Goal: Transaction & Acquisition: Obtain resource

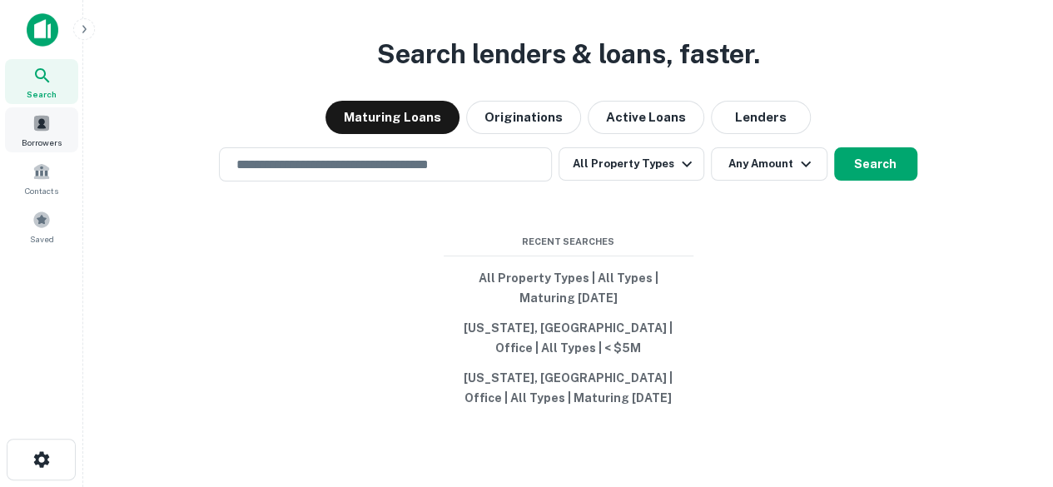
click at [45, 138] on span "Borrowers" at bounding box center [42, 142] width 40 height 13
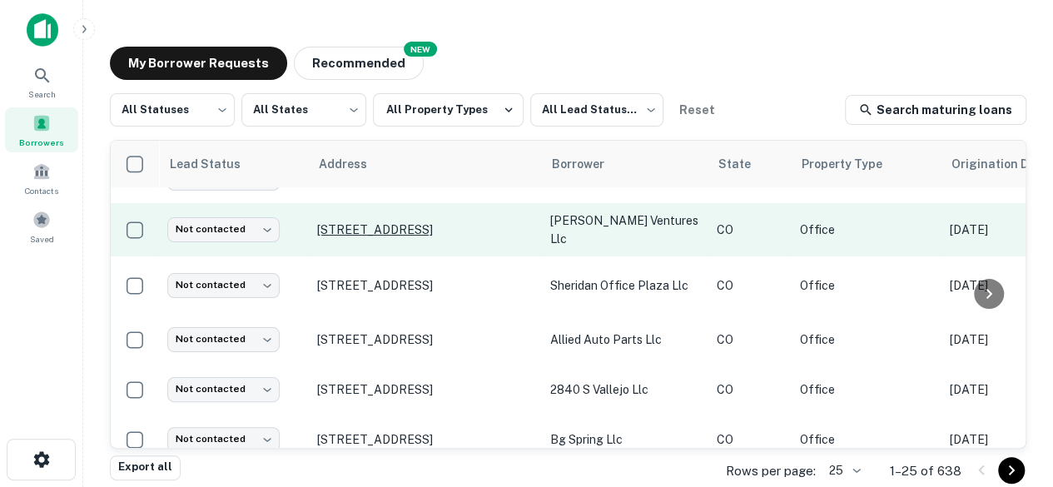
scroll to position [5, 0]
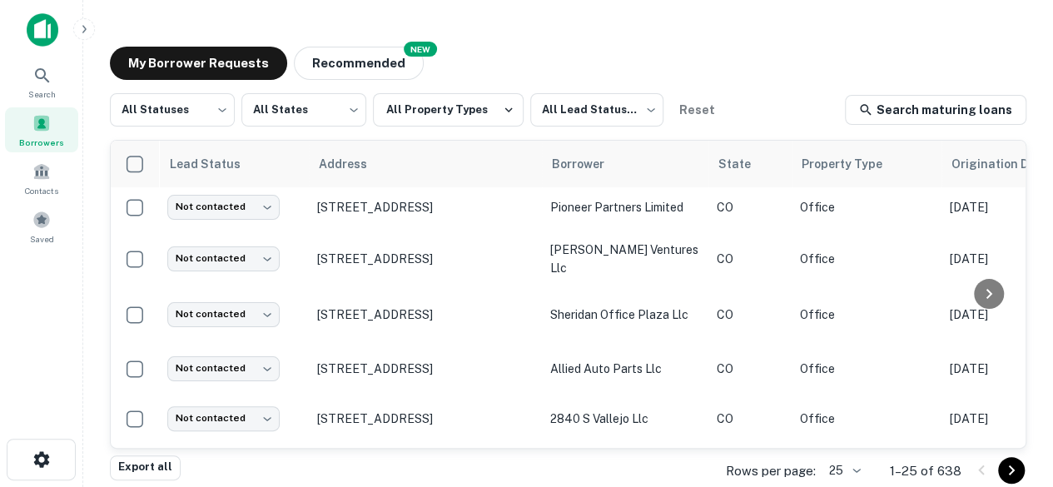
click at [854, 468] on body "Search Borrowers Contacts Saved My Borrower Requests NEW Recommended All Status…" at bounding box center [526, 243] width 1053 height 487
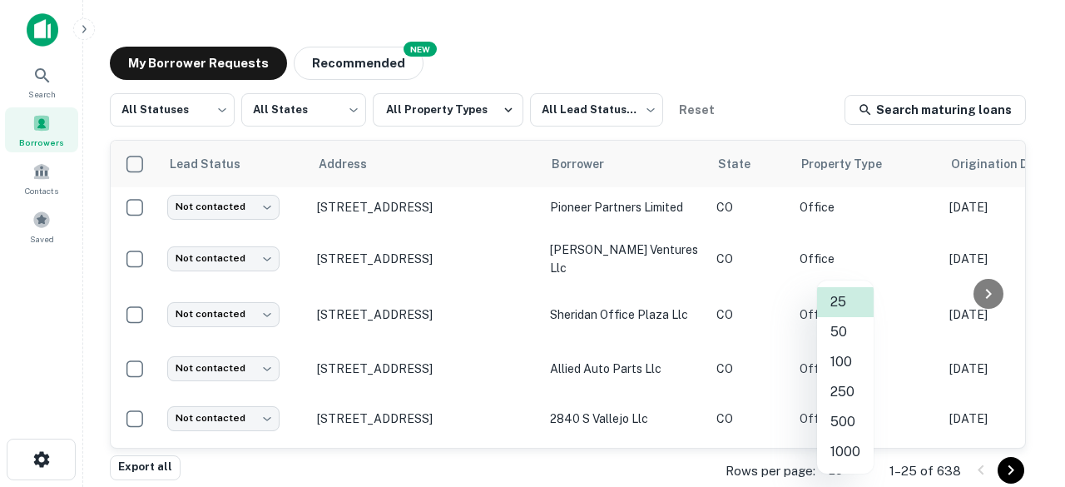
click at [834, 362] on li "100" at bounding box center [845, 362] width 57 height 30
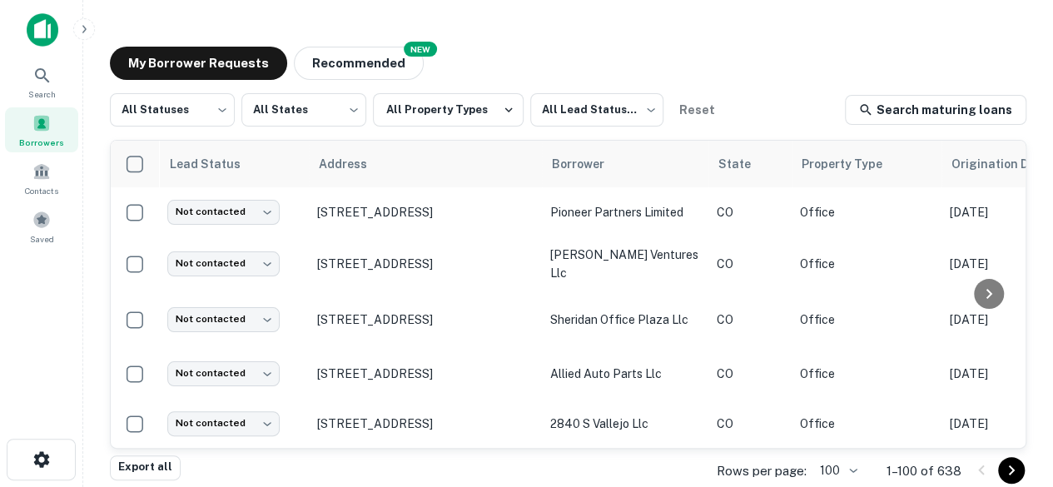
scroll to position [1307, 0]
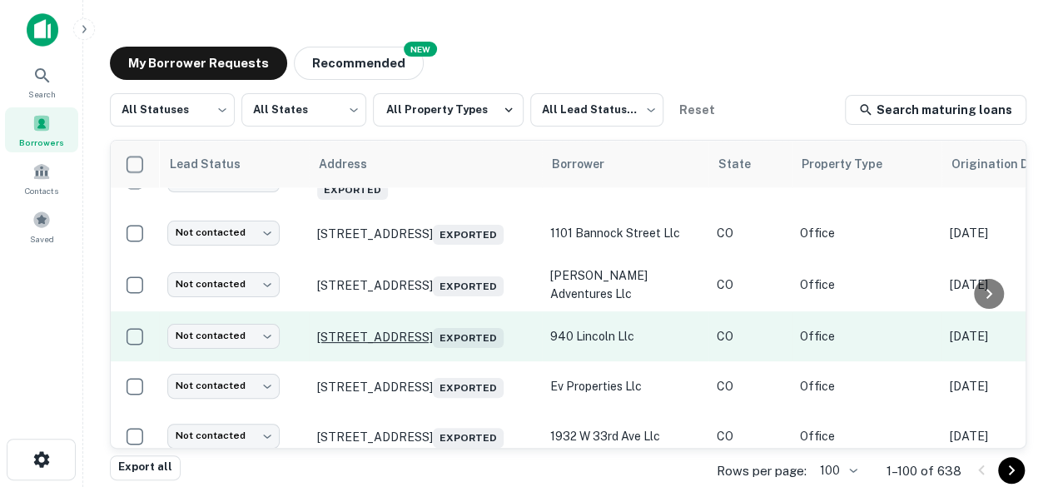
click at [476, 325] on p "940 N Lincoln St Denver, CO80203 Exported" at bounding box center [425, 336] width 216 height 23
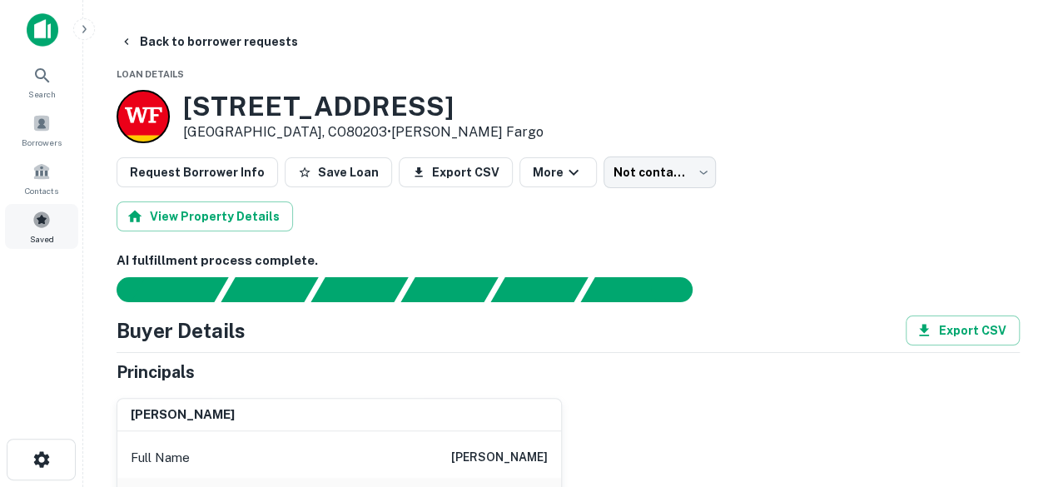
click at [41, 224] on span at bounding box center [41, 220] width 18 height 18
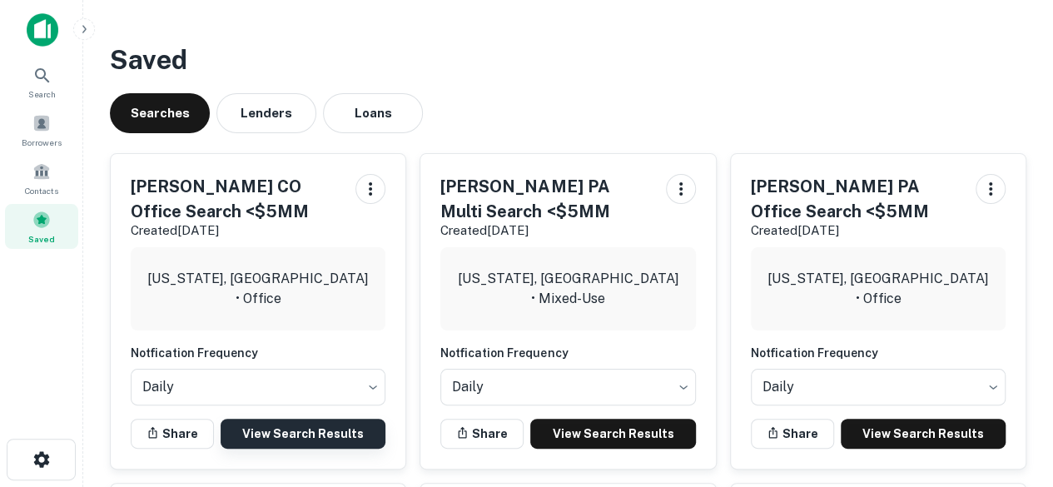
click at [284, 424] on link "View Search Results" at bounding box center [303, 434] width 165 height 30
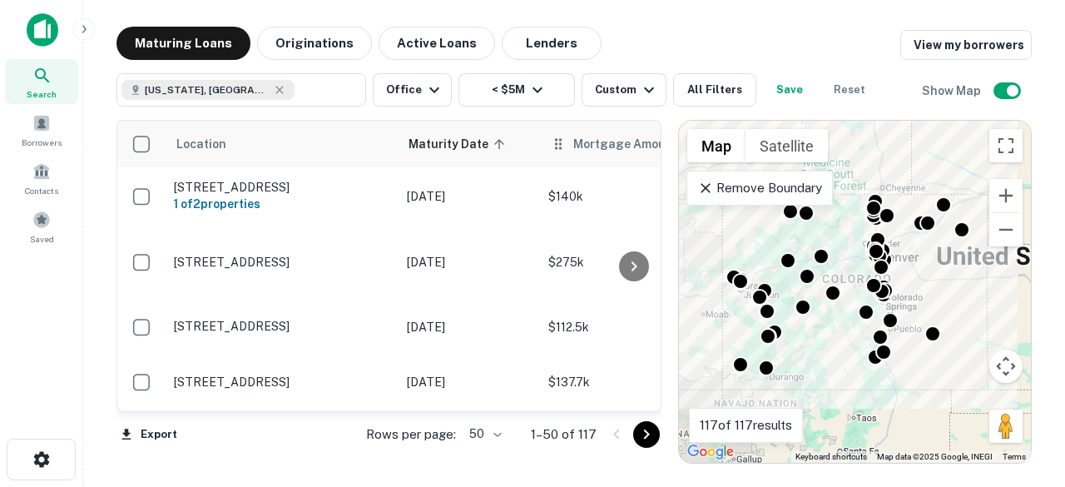
click at [589, 146] on span "Mortgage Amount" at bounding box center [636, 144] width 126 height 20
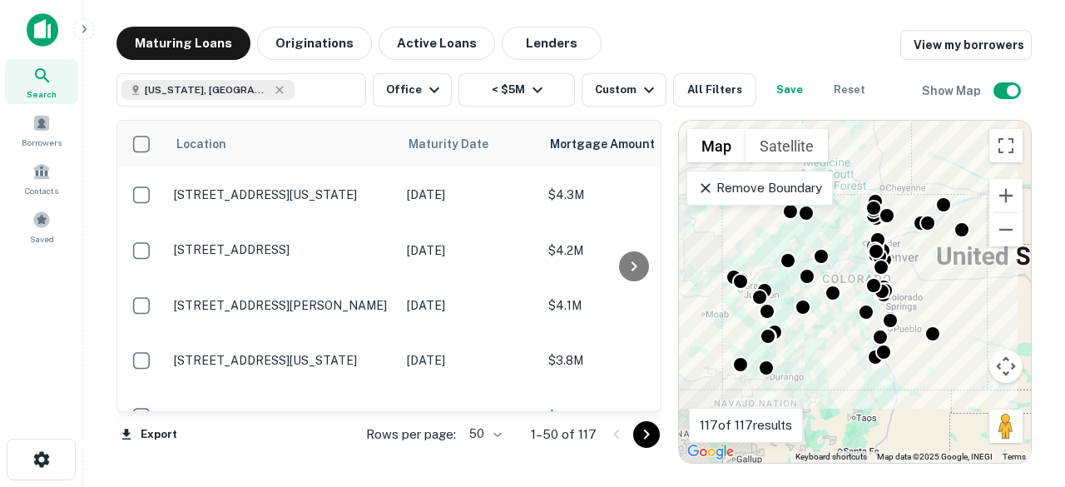
click at [491, 428] on body "Search Borrowers Contacts Saved Maturing Loans Originations Active Loans Lender…" at bounding box center [532, 243] width 1065 height 487
click at [481, 459] on li "100" at bounding box center [486, 452] width 48 height 30
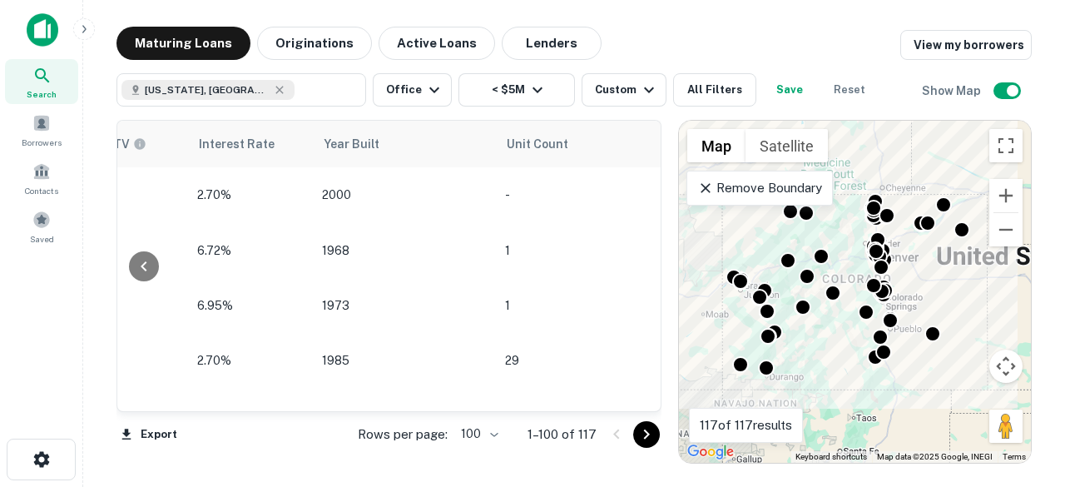
scroll to position [0, 1700]
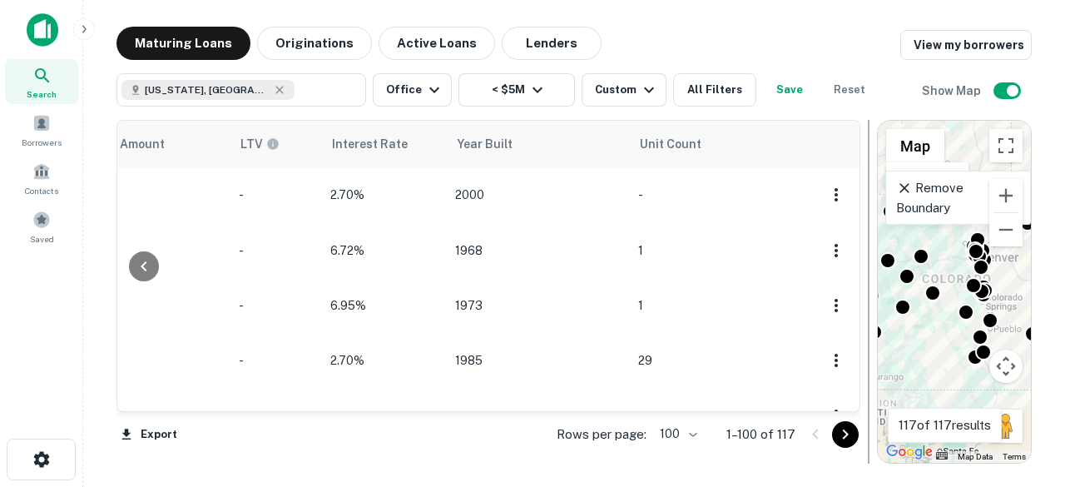
drag, startPoint x: 673, startPoint y: 279, endPoint x: 875, endPoint y: 299, distance: 202.4
click at [875, 299] on div at bounding box center [868, 292] width 17 height 344
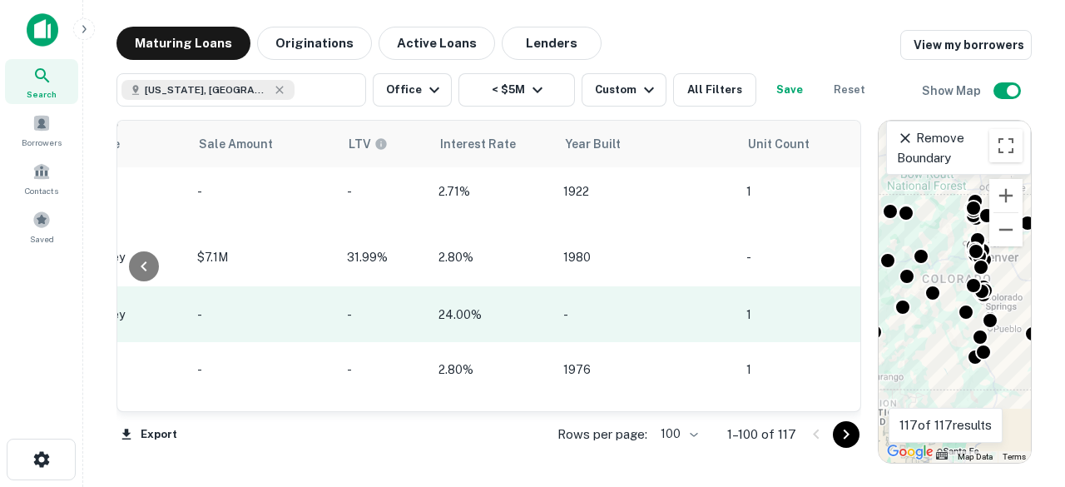
scroll to position [531, 1520]
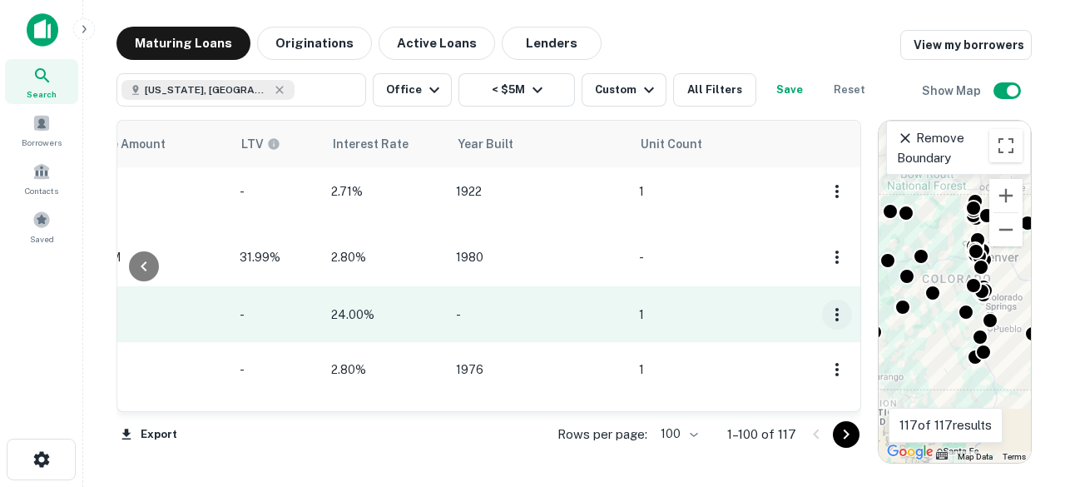
click at [836, 308] on icon "button" at bounding box center [837, 314] width 3 height 13
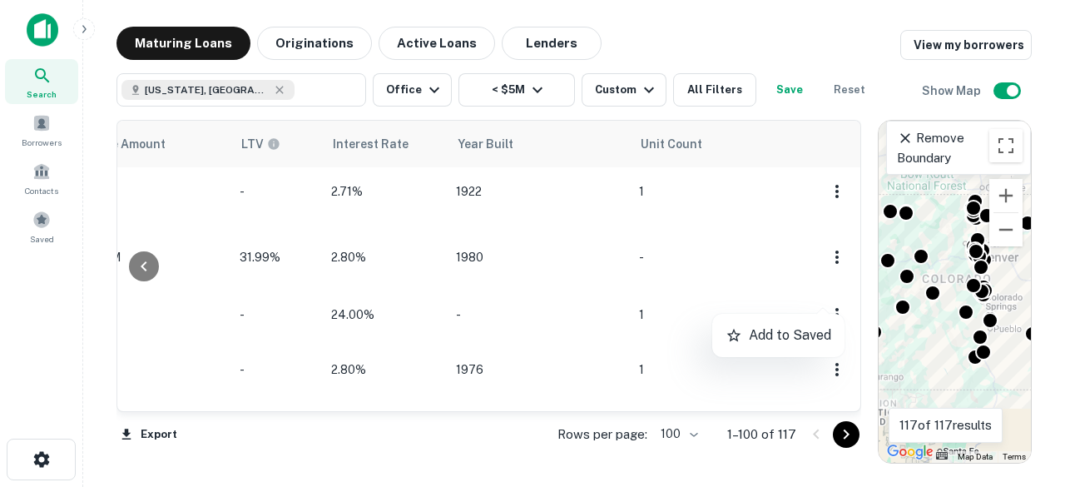
click at [822, 298] on div at bounding box center [532, 243] width 1065 height 487
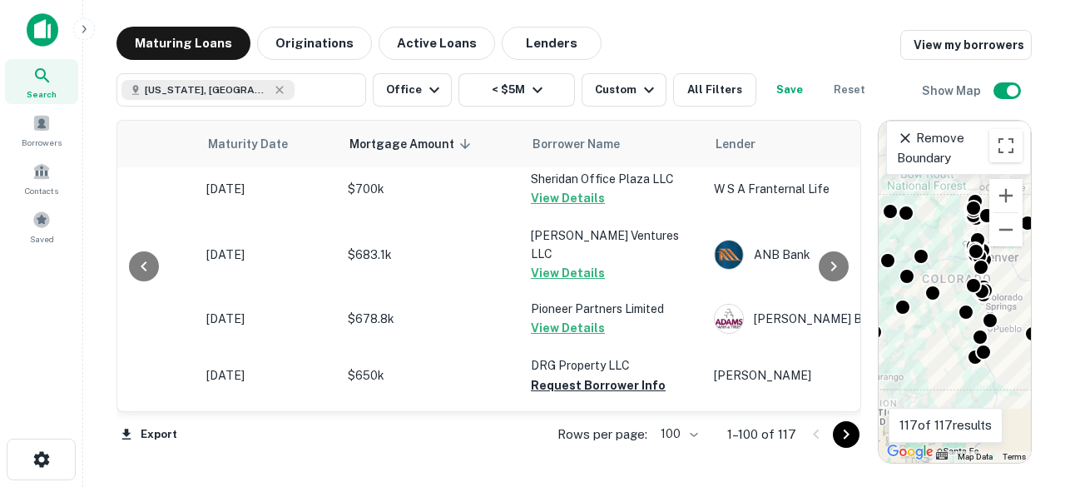
scroll to position [2466, 201]
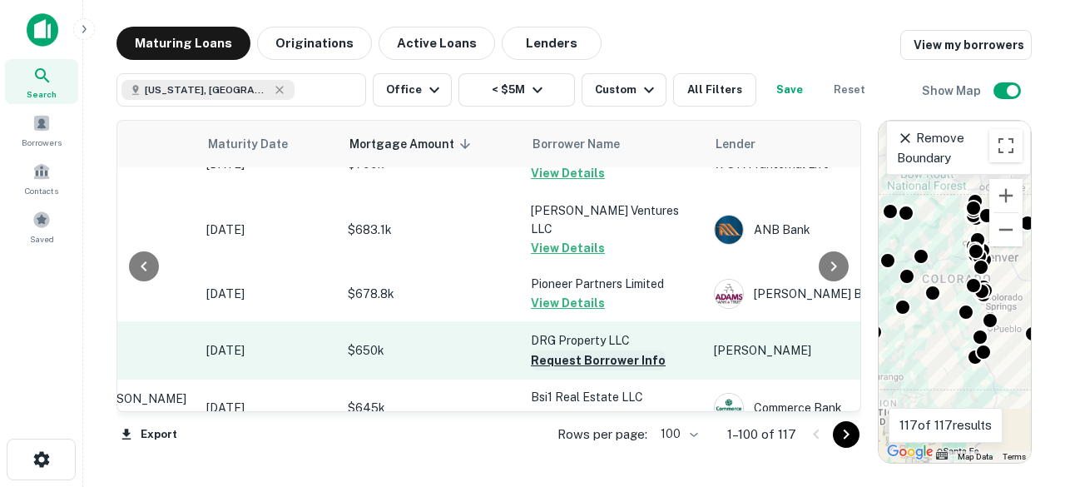
click at [571, 350] on button "Request Borrower Info" at bounding box center [598, 360] width 135 height 20
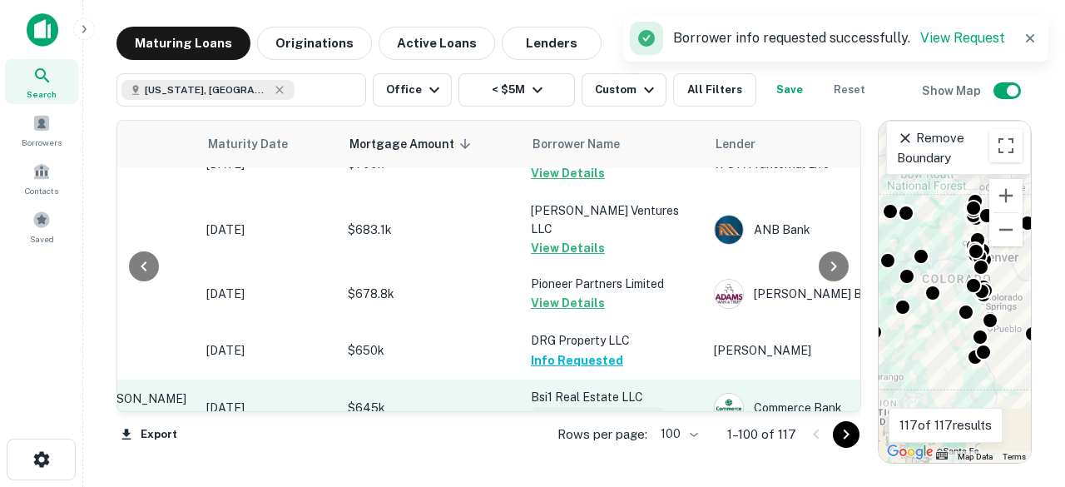
click at [574, 407] on button "Request Borrower Info" at bounding box center [598, 417] width 135 height 20
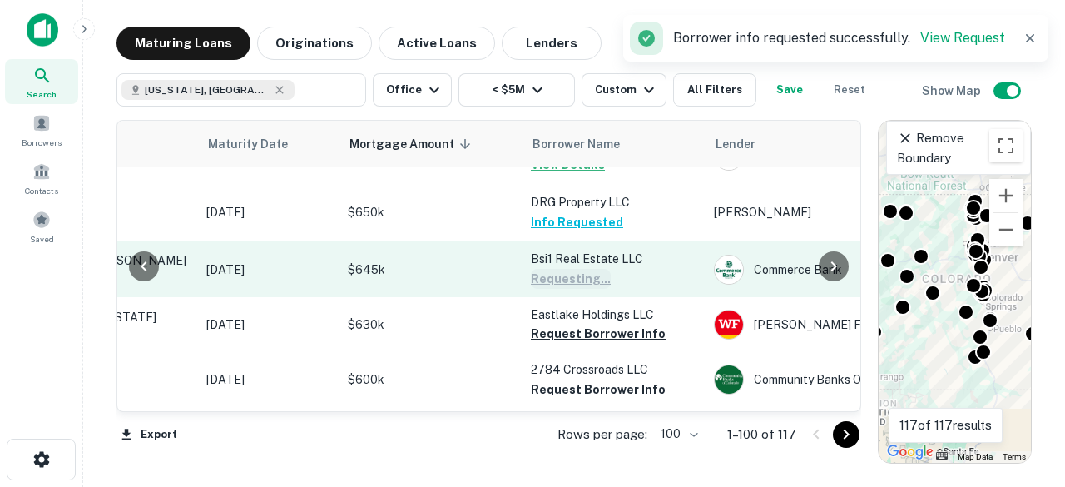
scroll to position [2608, 201]
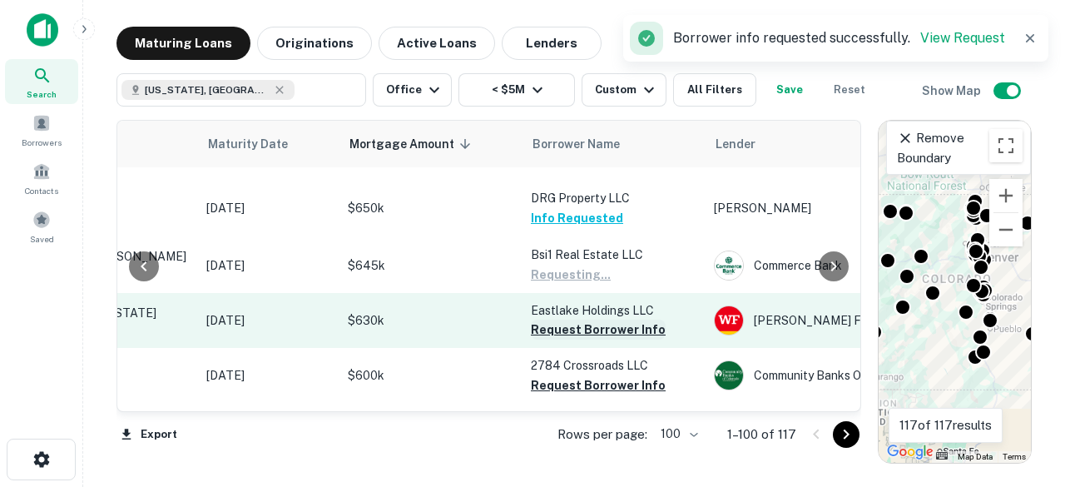
click at [571, 320] on button "Request Borrower Info" at bounding box center [598, 330] width 135 height 20
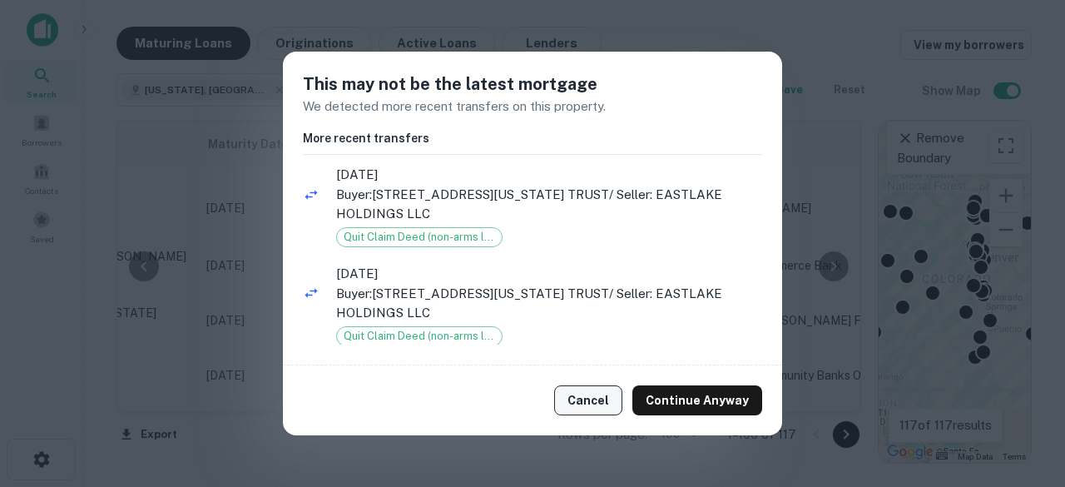
click at [586, 399] on button "Cancel" at bounding box center [588, 400] width 68 height 30
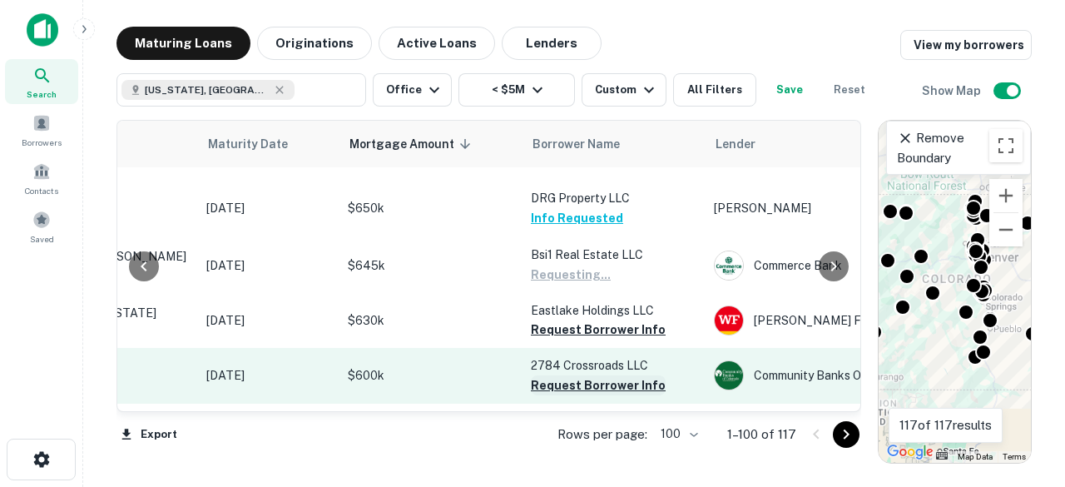
click at [589, 375] on button "Request Borrower Info" at bounding box center [598, 385] width 135 height 20
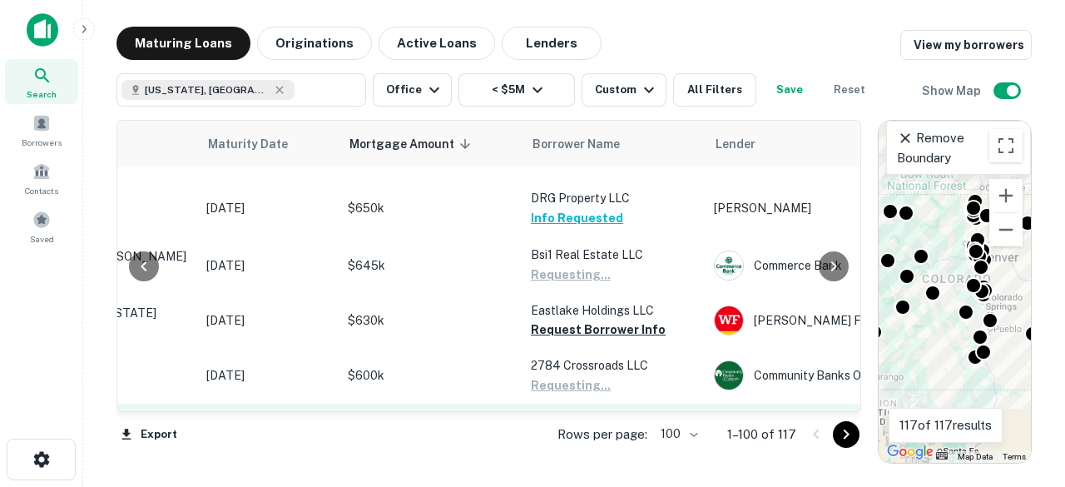
click at [565, 449] on button "Request Borrower Info" at bounding box center [598, 459] width 135 height 20
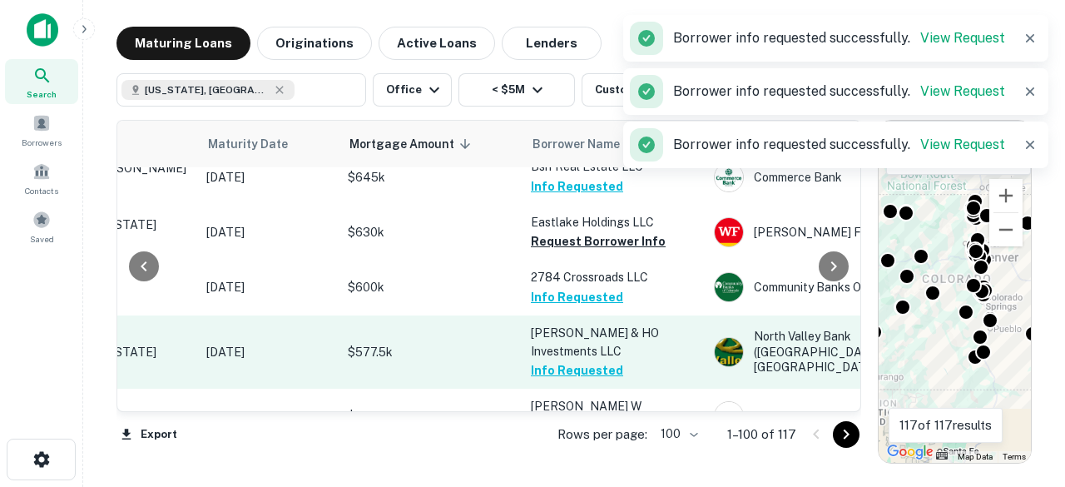
scroll to position [2697, 201]
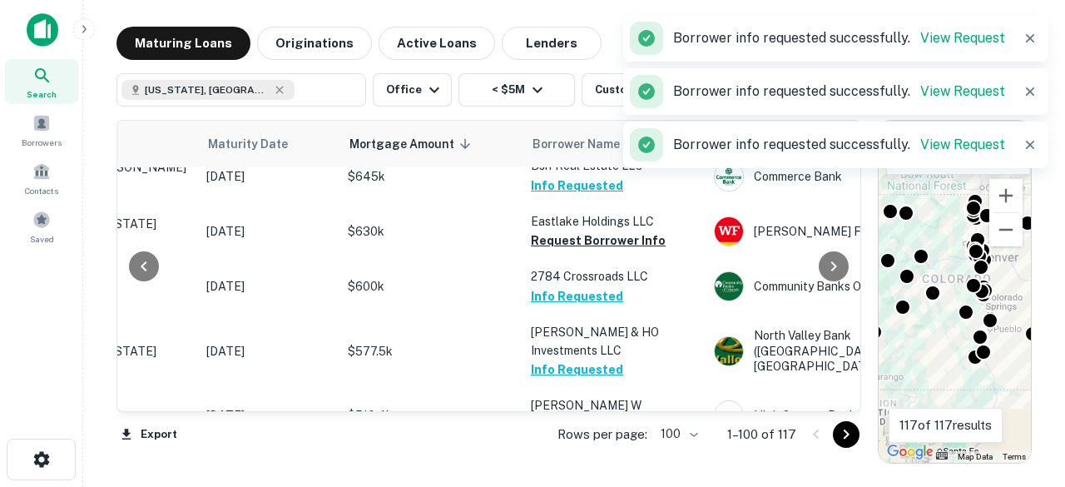
click at [593, 414] on button "Request Borrower Info" at bounding box center [598, 424] width 135 height 20
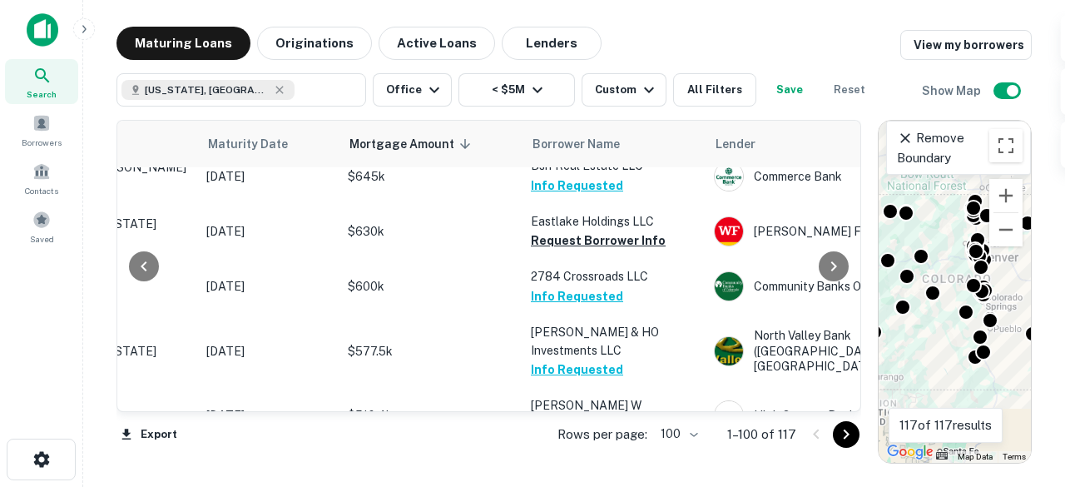
click at [594, 470] on button "Request Borrower Info" at bounding box center [598, 480] width 135 height 20
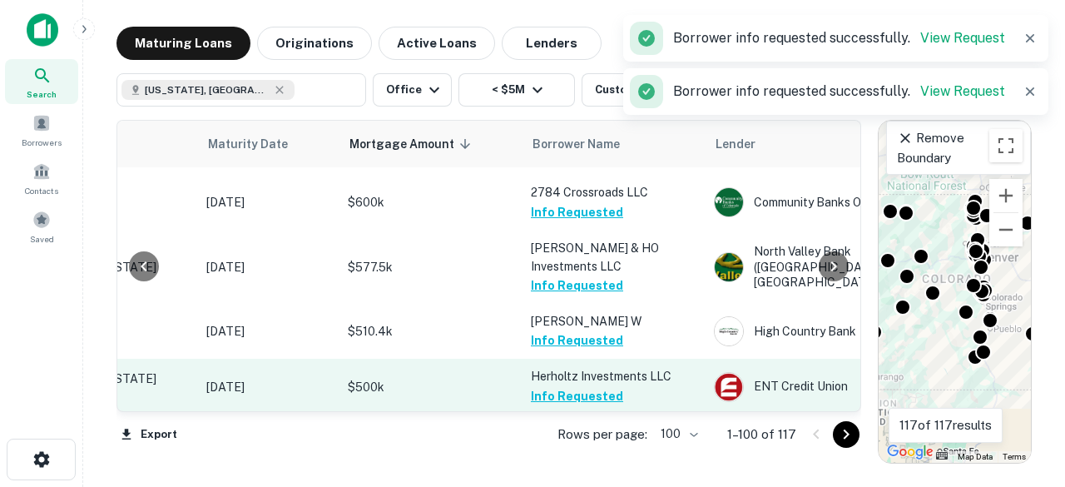
scroll to position [2783, 201]
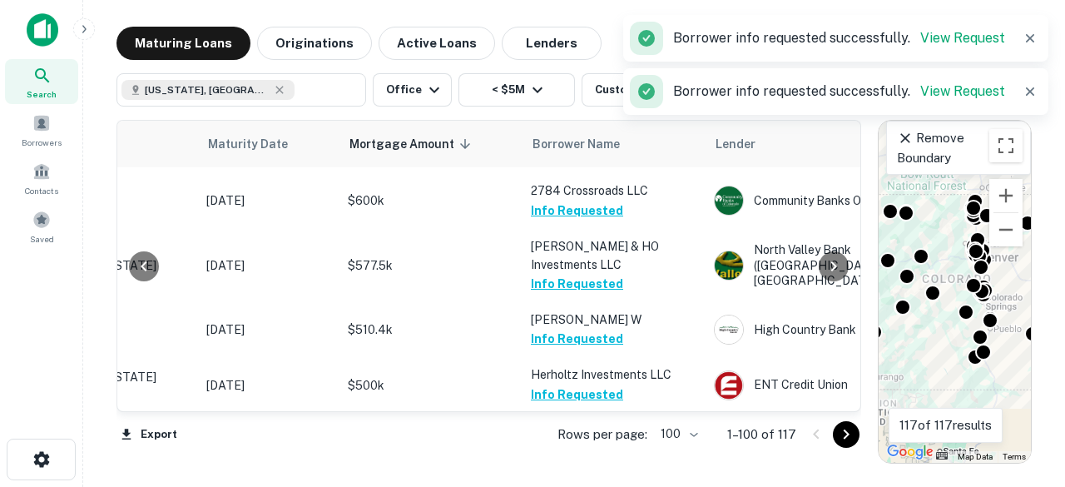
click at [595, 458] on button "Request Borrower Info" at bounding box center [598, 468] width 135 height 20
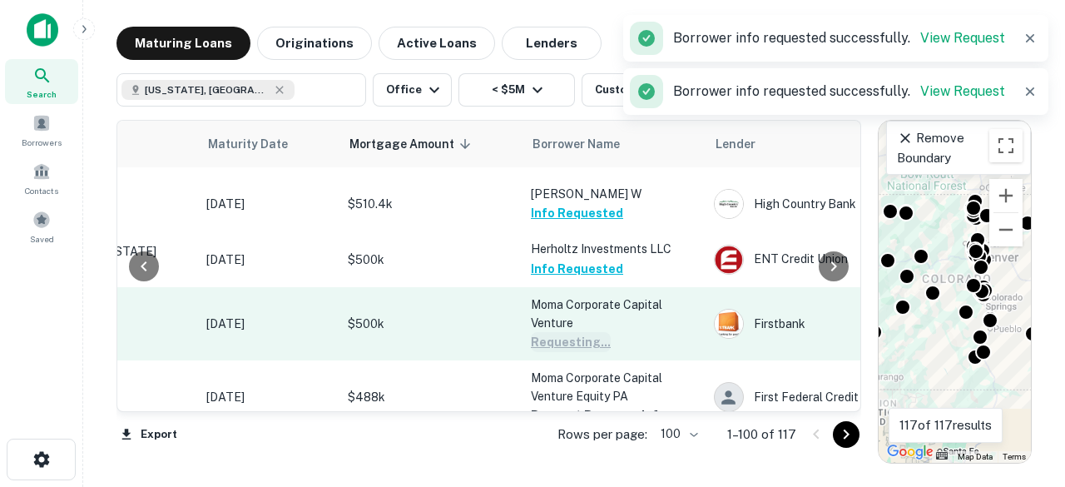
scroll to position [2911, 201]
